Goal: Check status: Check status

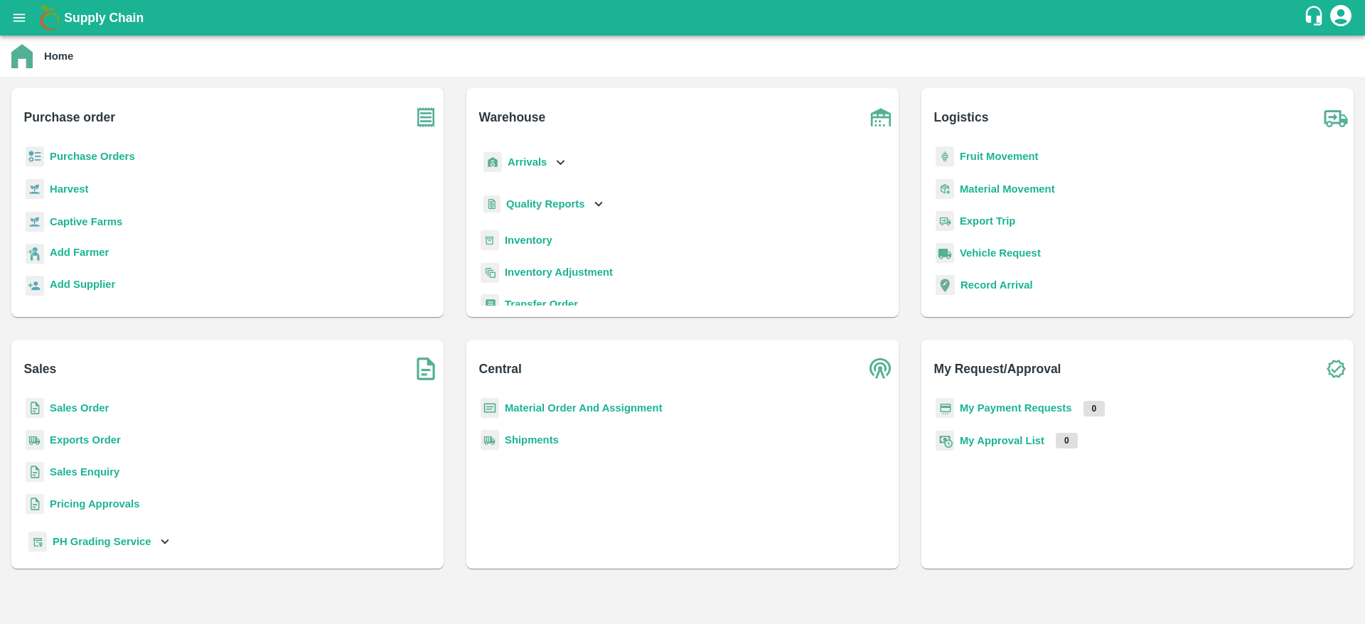
click at [70, 154] on b "Purchase Orders" at bounding box center [92, 156] width 85 height 11
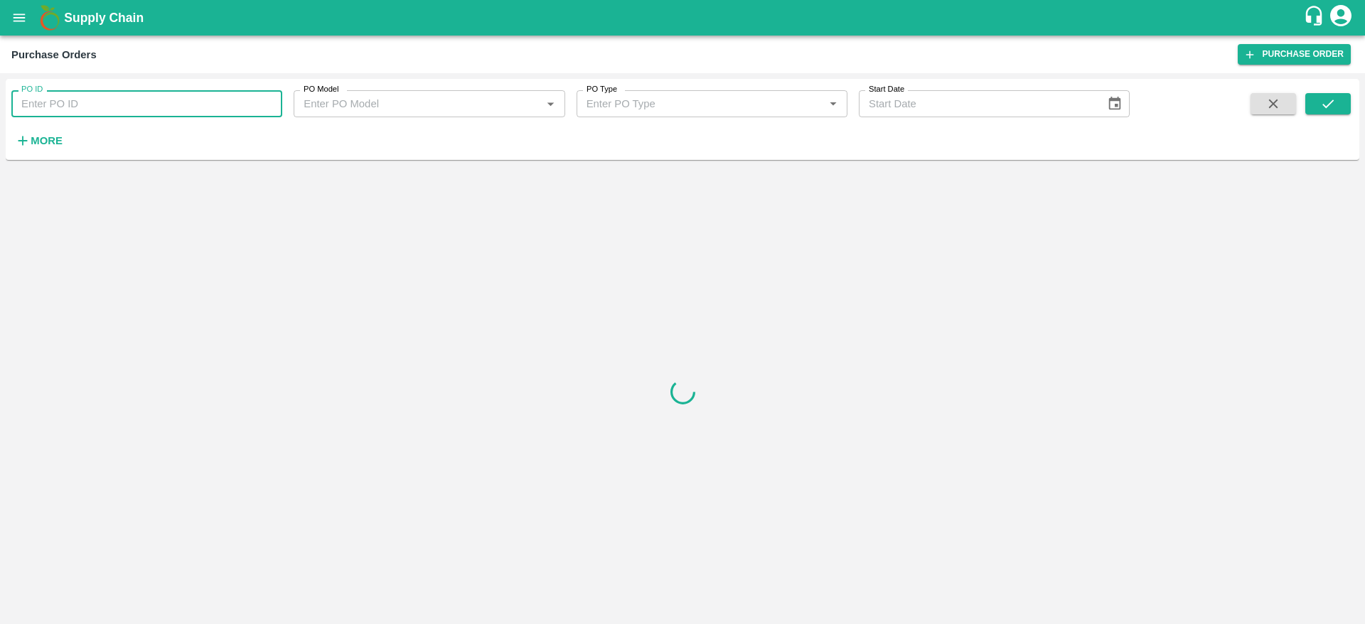
click at [180, 102] on input "PO ID" at bounding box center [146, 103] width 271 height 27
paste input "160300"
type input "160300"
click at [1321, 102] on icon "submit" at bounding box center [1328, 104] width 16 height 16
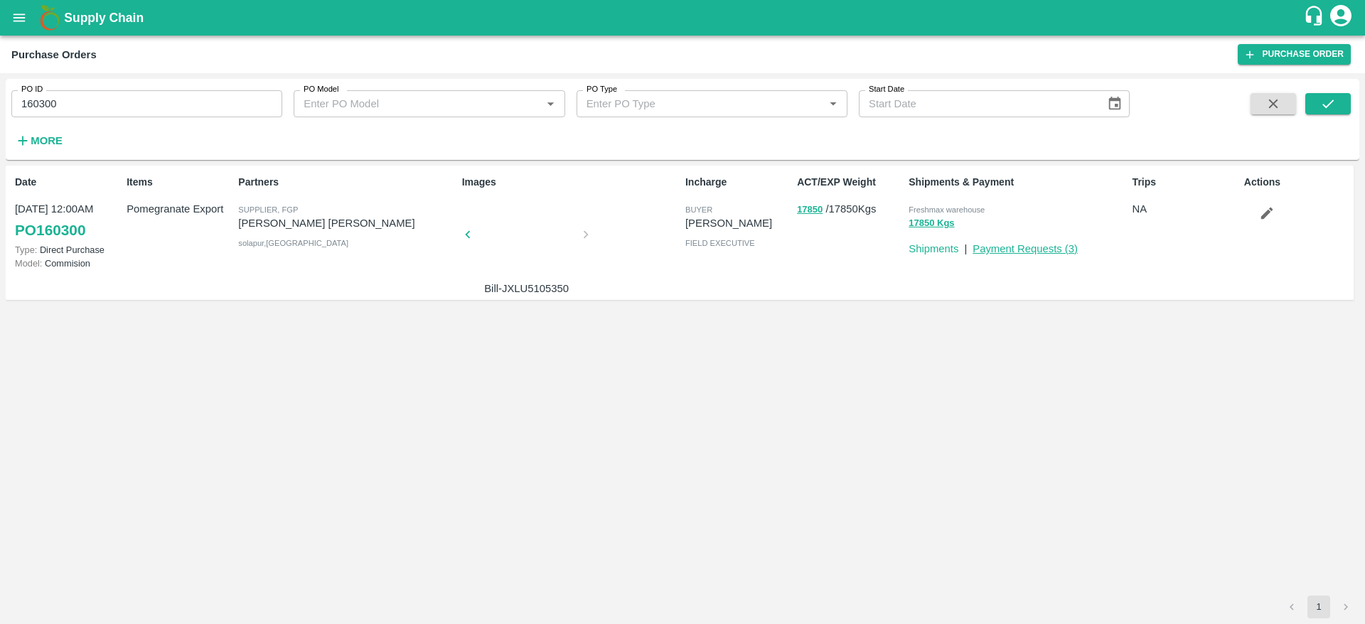
click at [1009, 245] on link "Payment Requests ( 3 )" at bounding box center [1024, 248] width 105 height 11
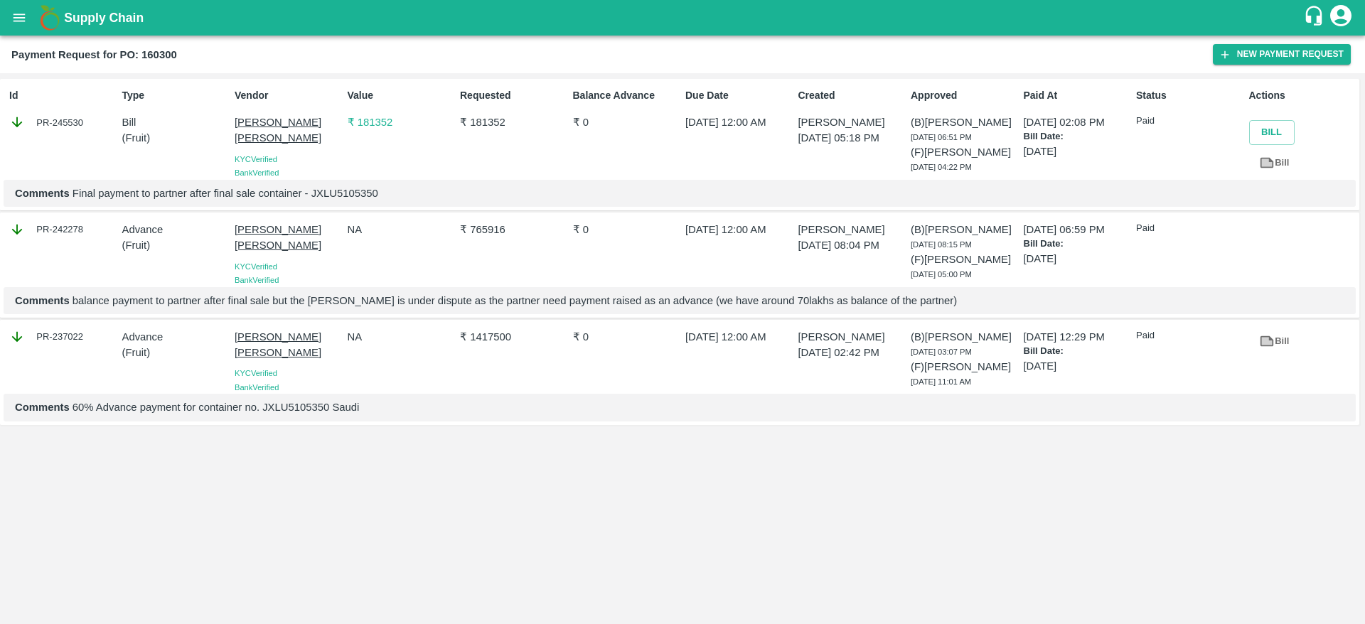
click at [387, 119] on p "₹ 181352" at bounding box center [401, 122] width 107 height 16
